Goal: Book appointment/travel/reservation

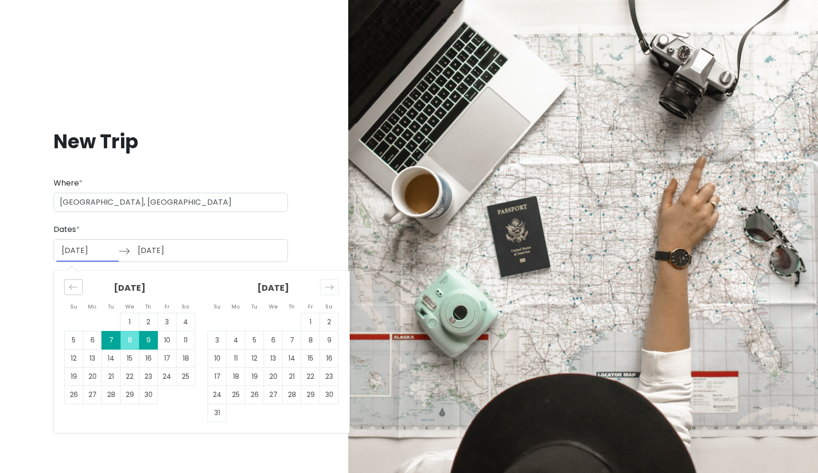
click at [75, 280] on div "Move backward to switch to the previous month." at bounding box center [73, 287] width 19 height 16
click at [219, 337] on td "5" at bounding box center [217, 340] width 19 height 18
type input "[DATE]"
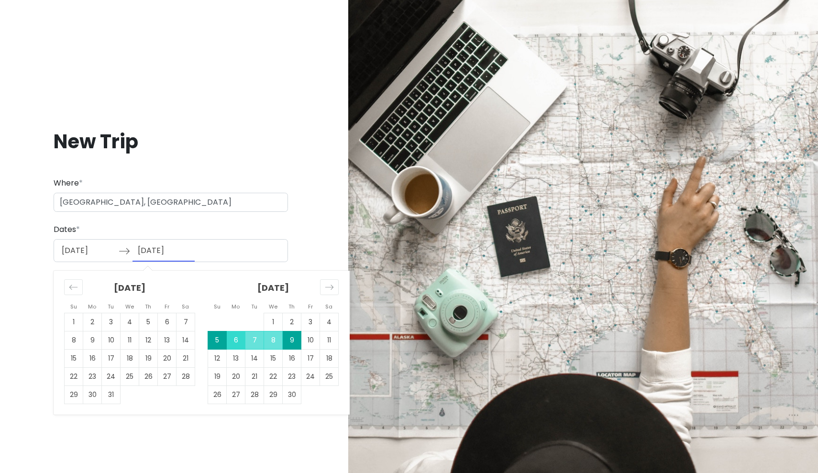
click at [235, 339] on td "6" at bounding box center [236, 340] width 19 height 18
click at [170, 254] on input "[DATE]" at bounding box center [163, 251] width 62 height 22
click at [110, 339] on td "7" at bounding box center [111, 340] width 19 height 18
type input "[DATE]"
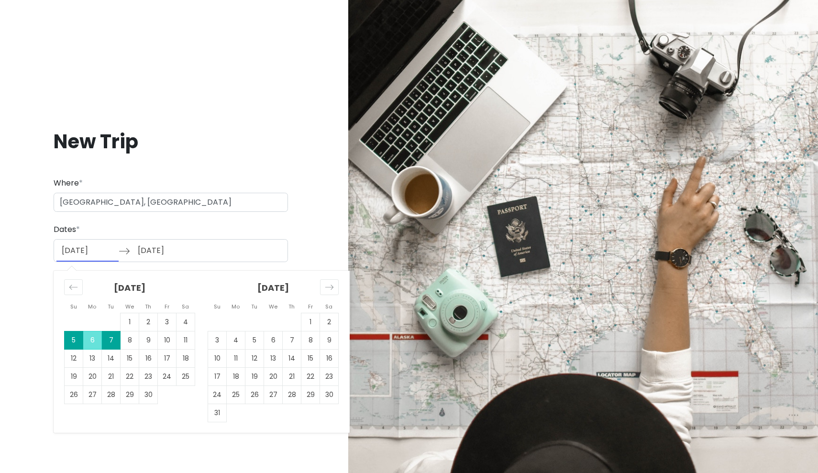
click at [82, 254] on input "[DATE]" at bounding box center [87, 251] width 62 height 22
click at [129, 339] on td "8" at bounding box center [130, 340] width 19 height 18
type input "[DATE]"
click at [168, 339] on td "10" at bounding box center [167, 340] width 19 height 18
type input "[DATE]"
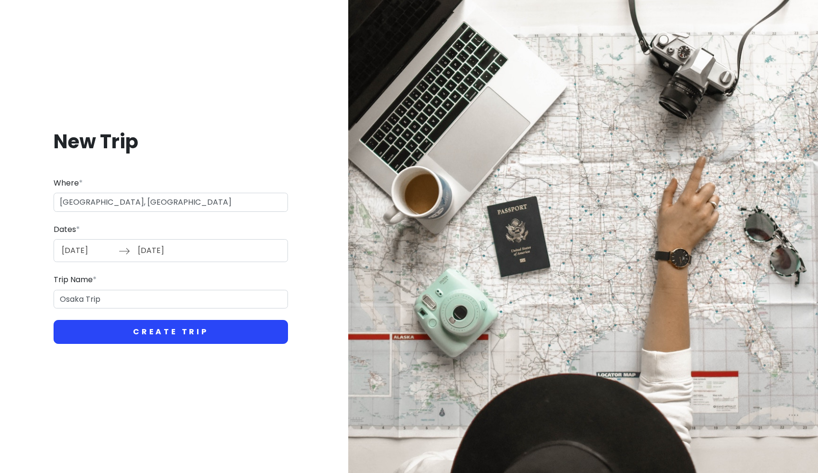
click at [129, 331] on button "Create Trip" at bounding box center [171, 332] width 234 height 24
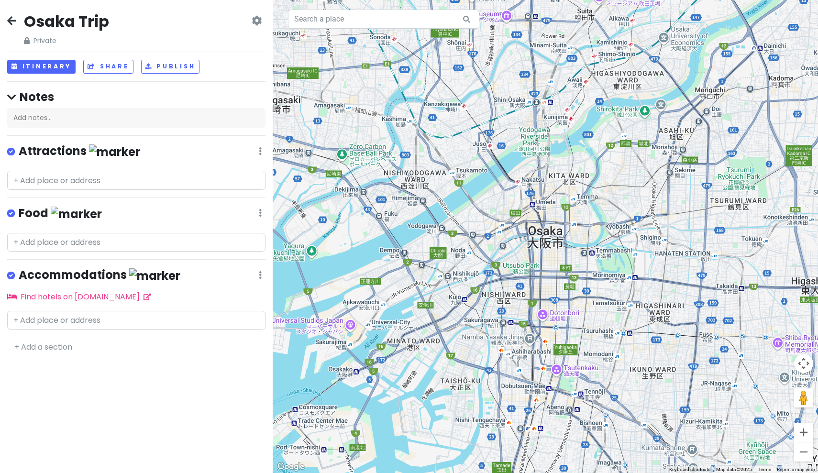
click at [255, 17] on icon at bounding box center [257, 21] width 10 height 8
click at [255, 18] on icon at bounding box center [257, 21] width 10 height 8
click at [11, 20] on icon at bounding box center [11, 21] width 9 height 8
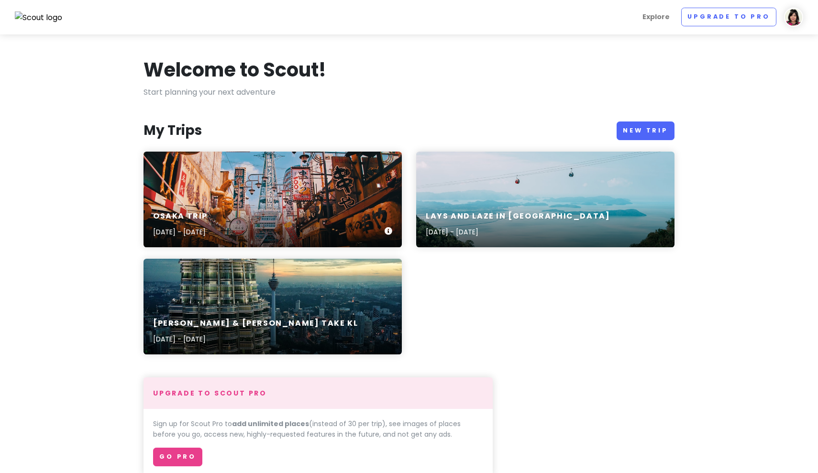
click at [302, 198] on div "Osaka Trip [DATE] - [DATE]" at bounding box center [272, 200] width 258 height 96
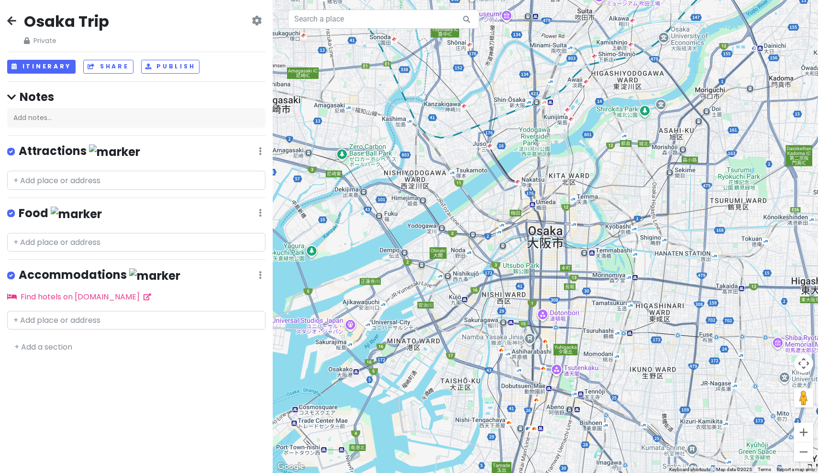
click at [11, 24] on icon at bounding box center [11, 21] width 9 height 8
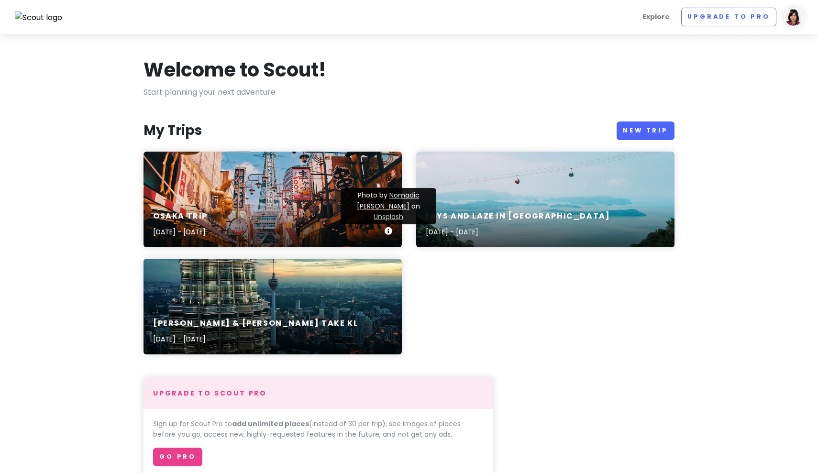
click at [394, 218] on link "Unsplash" at bounding box center [389, 217] width 30 height 10
click at [290, 194] on div "Osaka Trip [DATE] - [DATE]" at bounding box center [272, 200] width 258 height 96
